Goal: Task Accomplishment & Management: Manage account settings

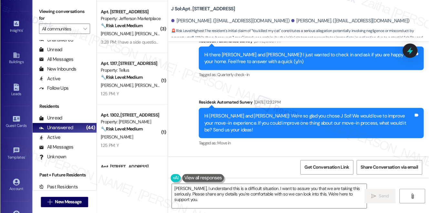
scroll to position [124, 0]
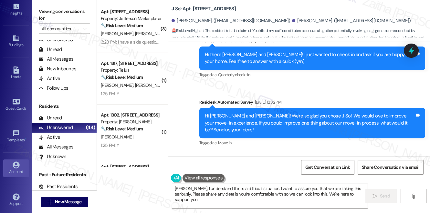
click at [13, 163] on icon at bounding box center [16, 165] width 7 height 7
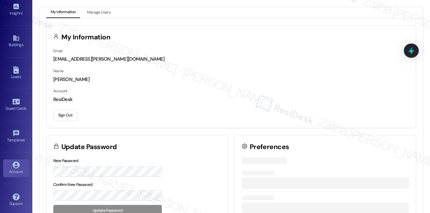
click at [65, 112] on button "Sign Out" at bounding box center [65, 115] width 24 height 11
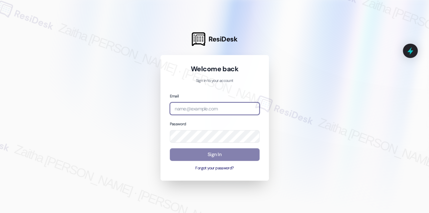
click at [213, 103] on input "email" at bounding box center [215, 108] width 90 height 13
click at [0, 213] on com-1password-button at bounding box center [0, 213] width 0 height 0
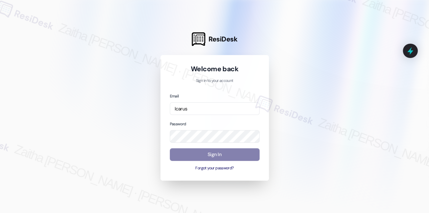
click at [202, 116] on div "Email Icarus Password Sign In Forgot your password?" at bounding box center [215, 131] width 90 height 79
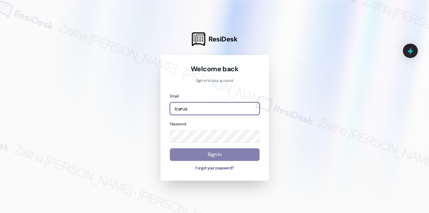
click at [202, 108] on input "Icarus" at bounding box center [215, 108] width 90 height 13
click at [0, 213] on com-1password-button at bounding box center [0, 213] width 0 height 0
click at [204, 107] on input "Icarus" at bounding box center [215, 108] width 90 height 13
click at [0, 213] on com-1password-button at bounding box center [0, 213] width 0 height 0
click at [208, 105] on input "Icarus" at bounding box center [215, 108] width 90 height 13
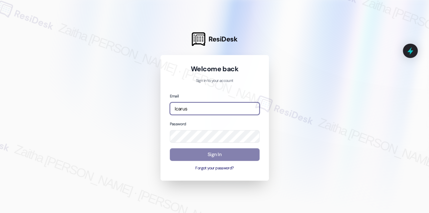
type input "[EMAIL_ADDRESS][PERSON_NAME][DOMAIN_NAME]"
